Goal: Find specific page/section: Find specific page/section

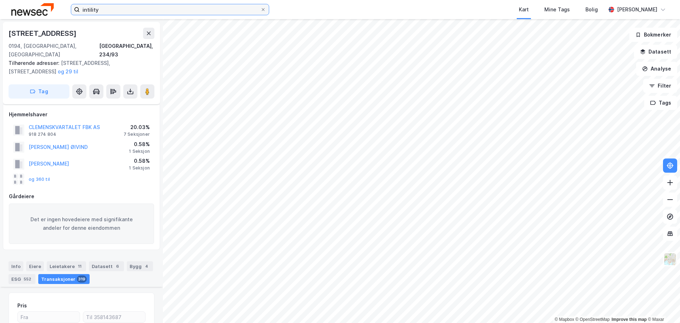
scroll to position [3704, 0]
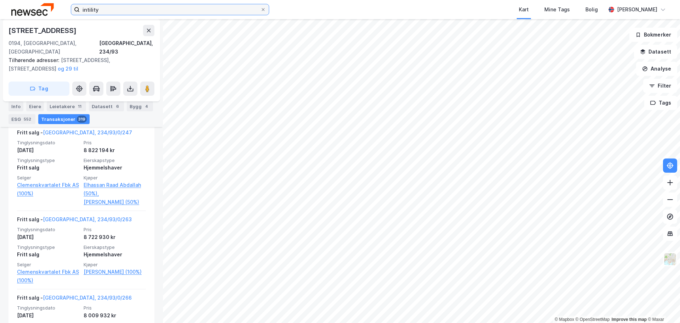
click at [93, 10] on input "intility" at bounding box center [170, 9] width 181 height 11
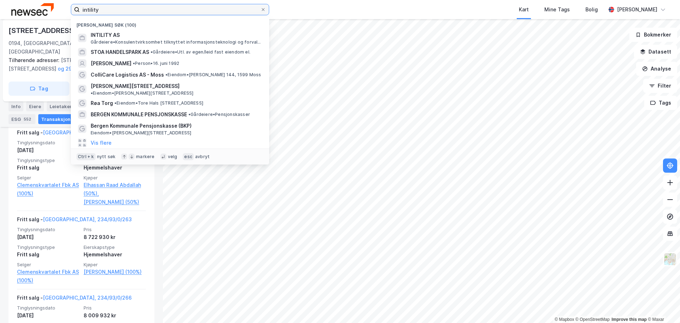
click at [93, 10] on input "intility" at bounding box center [170, 9] width 181 height 11
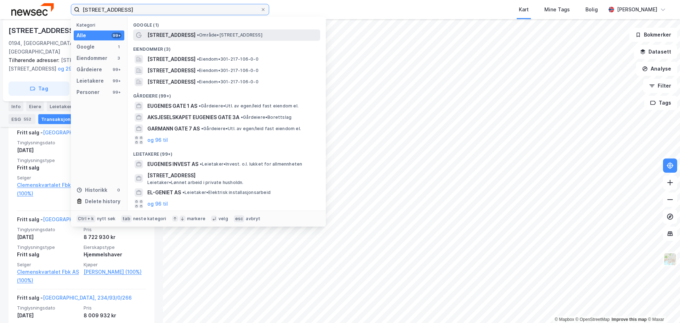
type input "[STREET_ADDRESS]"
click at [154, 35] on span "[STREET_ADDRESS]" at bounding box center [171, 35] width 48 height 8
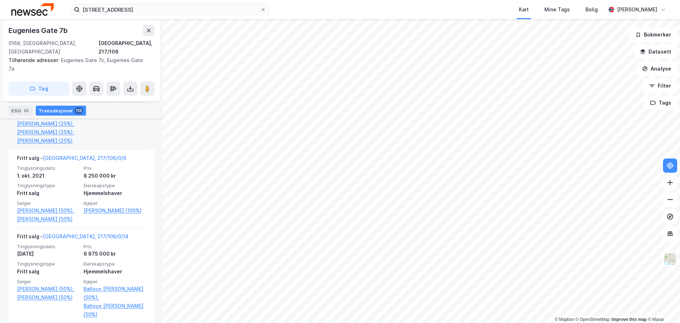
scroll to position [1325, 0]
